Goal: Find specific fact: Find specific fact

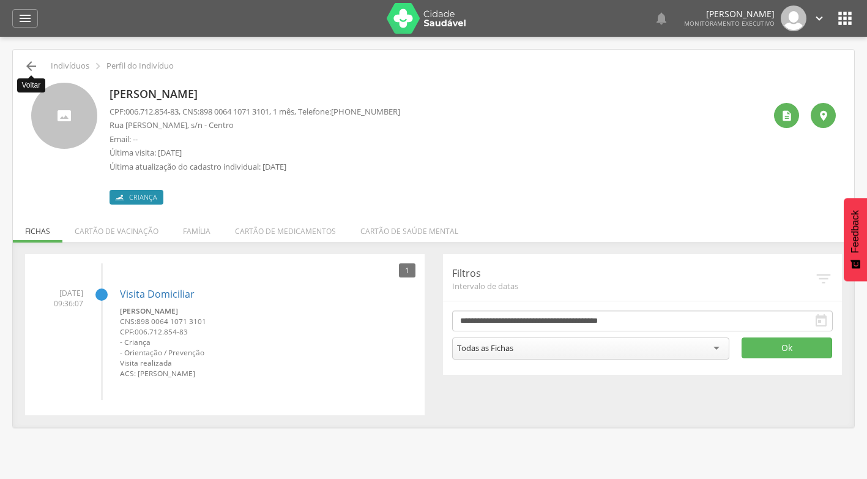
click at [32, 68] on icon "" at bounding box center [31, 66] width 15 height 15
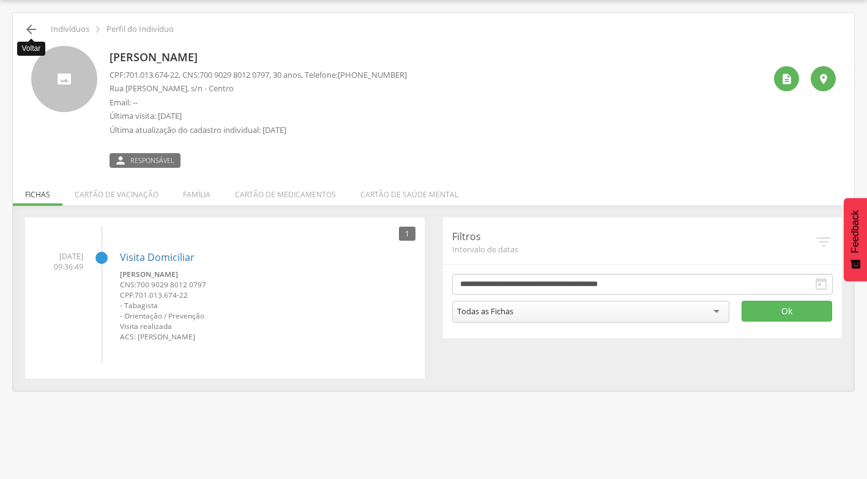
click at [30, 26] on icon "" at bounding box center [31, 29] width 15 height 15
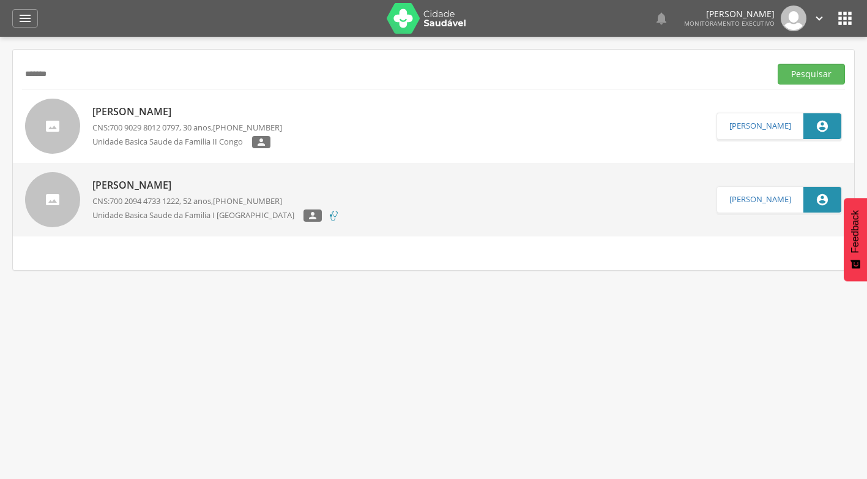
click at [86, 75] on input "*******" at bounding box center [394, 74] width 744 height 21
type input "**********"
click at [778, 64] on button "Pesquisar" at bounding box center [811, 74] width 67 height 21
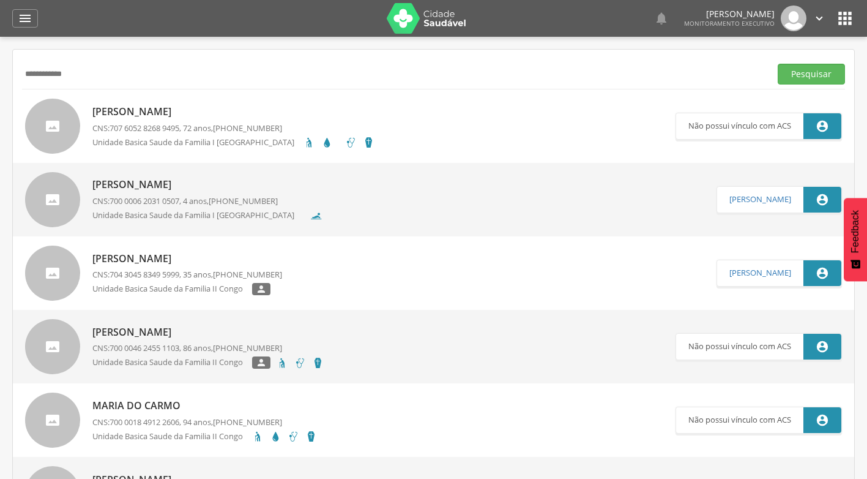
click at [180, 115] on p "[PERSON_NAME]" at bounding box center [233, 112] width 282 height 14
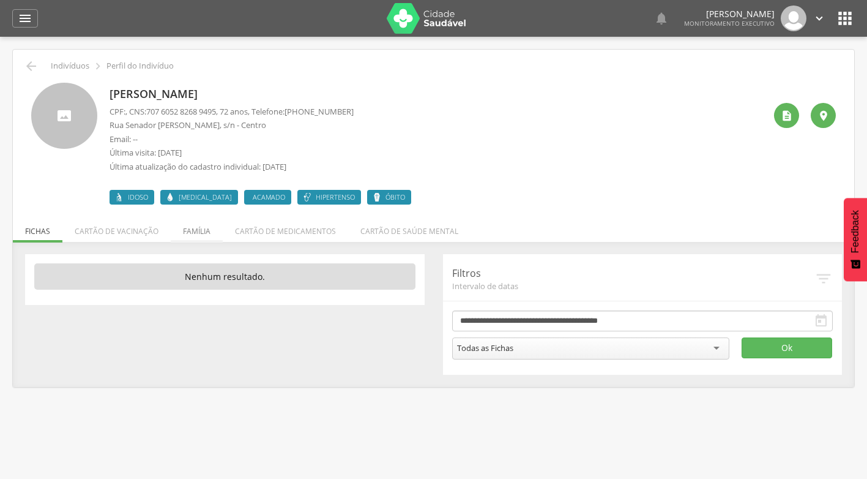
click at [198, 231] on li "Família" at bounding box center [197, 228] width 52 height 29
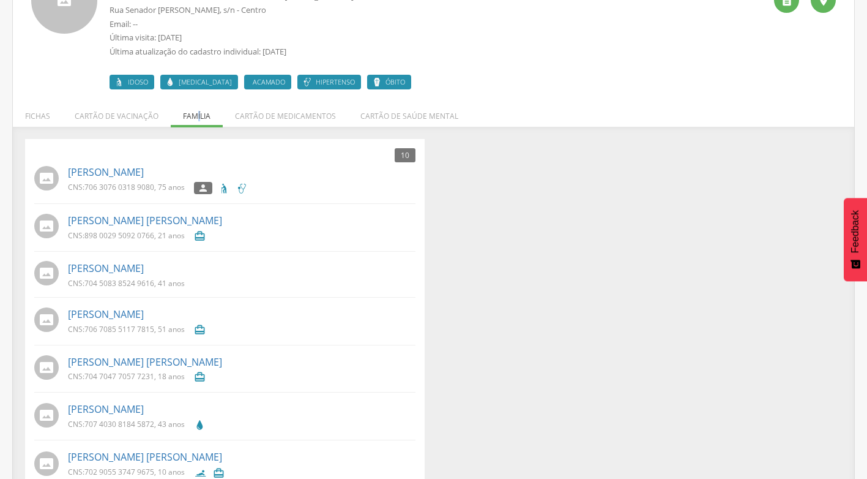
scroll to position [289, 0]
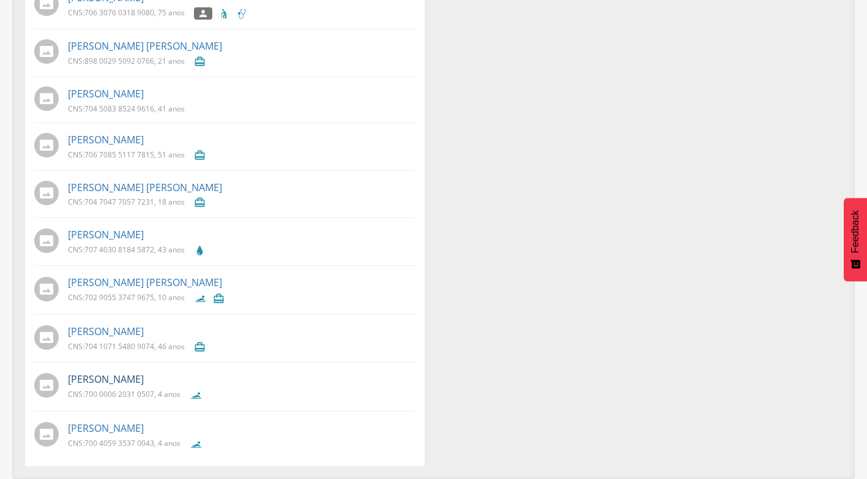
click at [139, 377] on link "[PERSON_NAME]" at bounding box center [106, 379] width 76 height 14
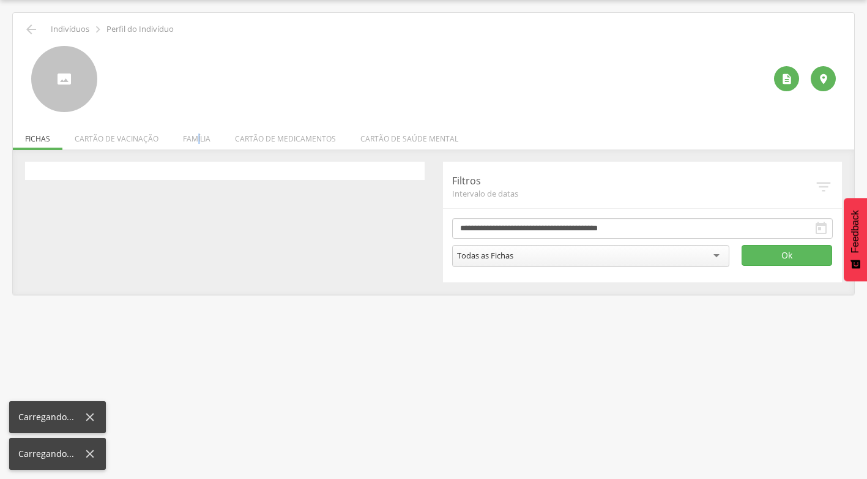
scroll to position [37, 0]
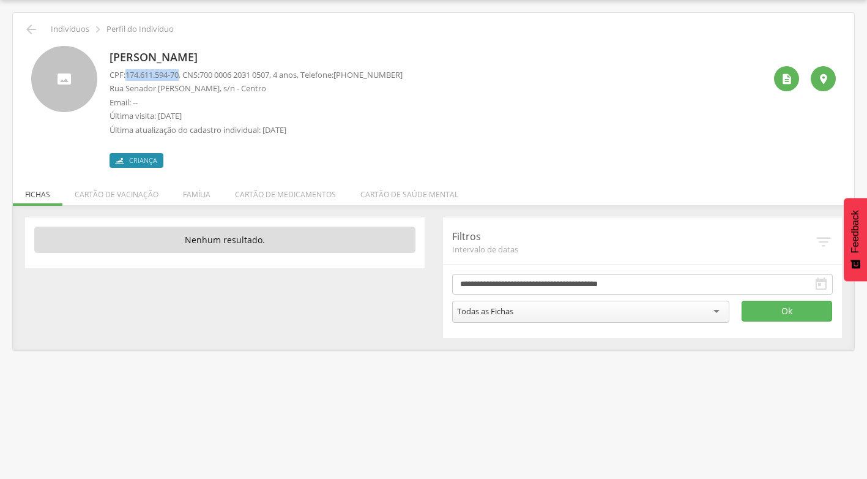
drag, startPoint x: 129, startPoint y: 75, endPoint x: 183, endPoint y: 73, distance: 54.5
click at [179, 73] on span "174.611.594-70" at bounding box center [151, 74] width 53 height 11
drag, startPoint x: 183, startPoint y: 73, endPoint x: 173, endPoint y: 74, distance: 10.4
copy span "174.611.594-70"
click at [35, 29] on icon "" at bounding box center [31, 29] width 15 height 15
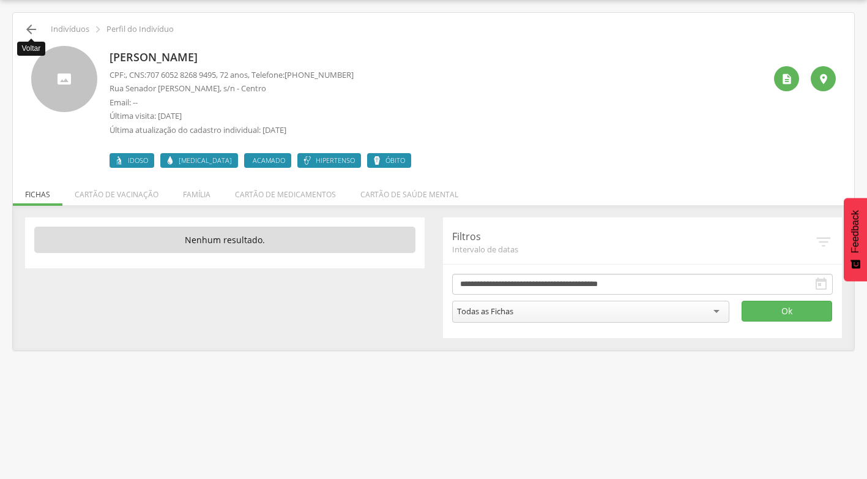
click at [35, 33] on icon "" at bounding box center [31, 29] width 15 height 15
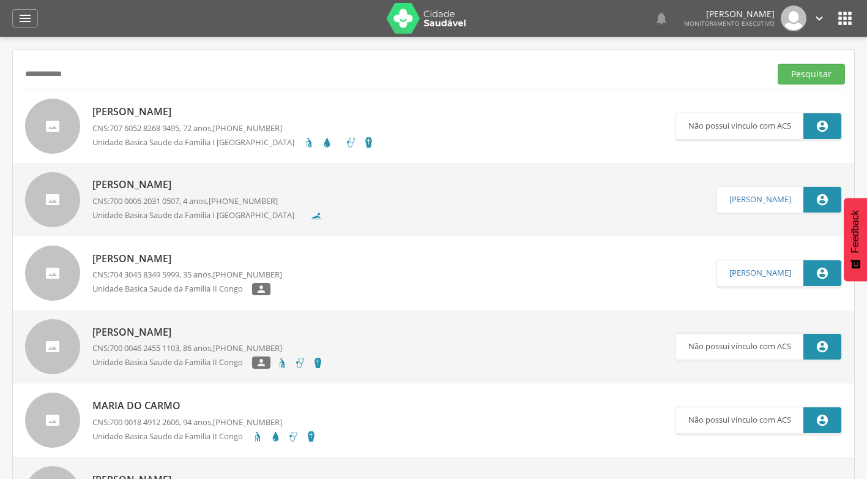
click at [107, 81] on input "**********" at bounding box center [394, 74] width 744 height 21
paste input "**********"
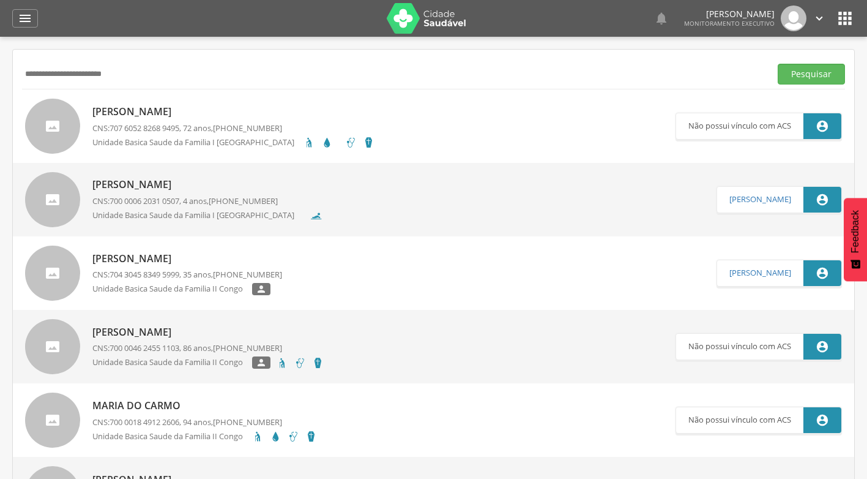
type input "**********"
click at [778, 64] on button "Pesquisar" at bounding box center [811, 74] width 67 height 21
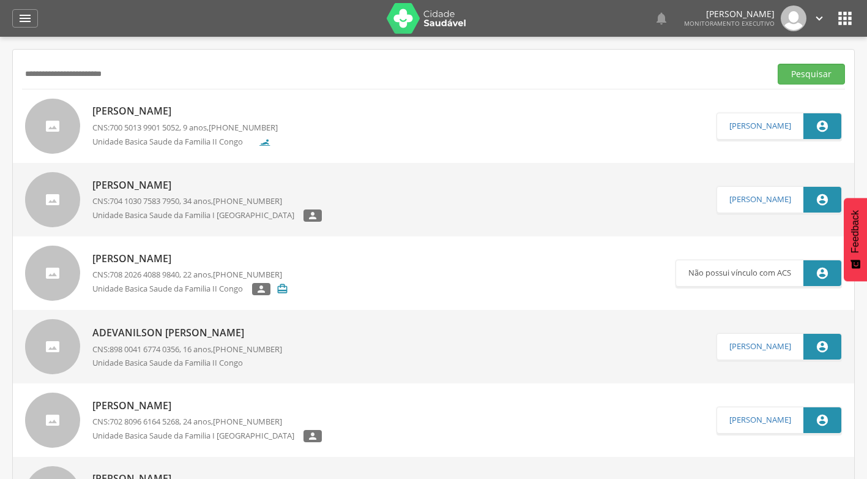
click at [183, 115] on p "[PERSON_NAME]" at bounding box center [184, 111] width 185 height 14
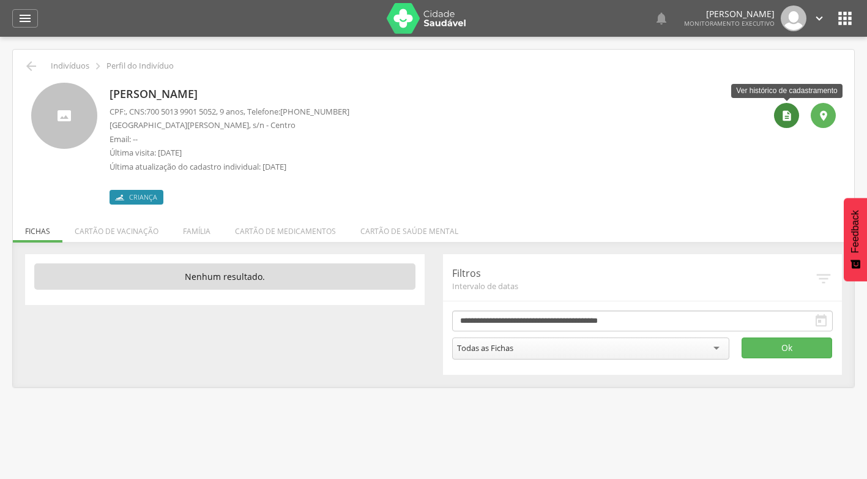
click at [783, 117] on icon "" at bounding box center [787, 116] width 12 height 12
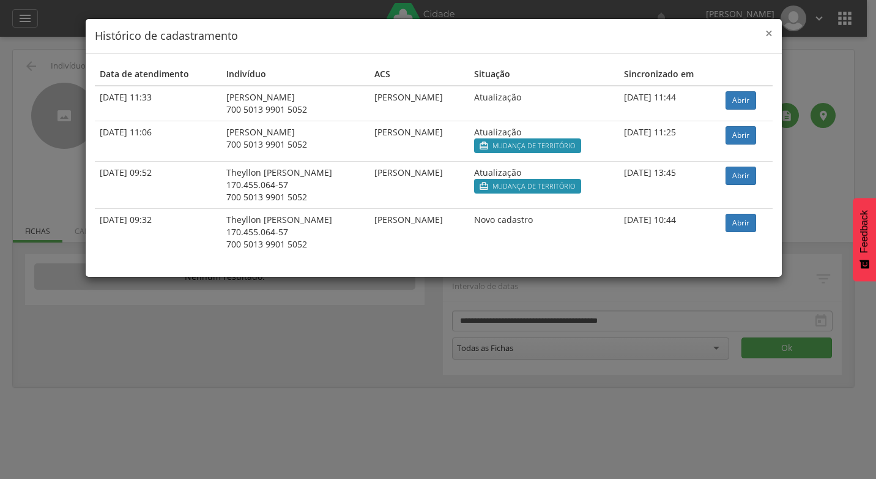
click at [771, 35] on span "×" at bounding box center [769, 32] width 7 height 17
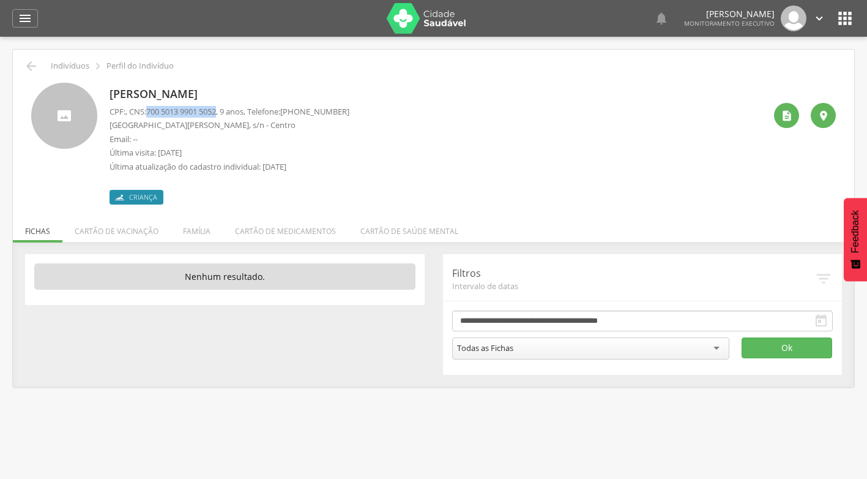
drag, startPoint x: 151, startPoint y: 112, endPoint x: 226, endPoint y: 111, distance: 75.3
click at [226, 111] on p "CPF: , CNS: [PHONE_NUMBER] , 9 anos, Telefone: [PHONE_NUMBER]" at bounding box center [230, 112] width 240 height 12
copy p "700 5013 9901 5052"
